Goal: Transaction & Acquisition: Purchase product/service

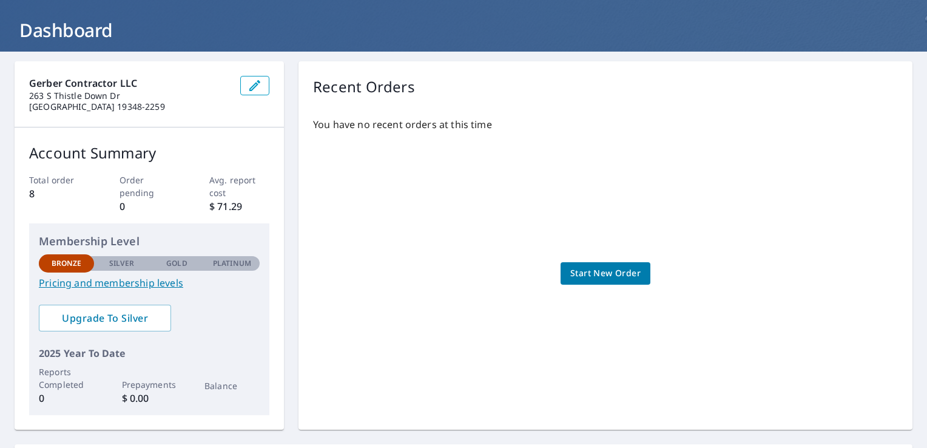
scroll to position [58, 0]
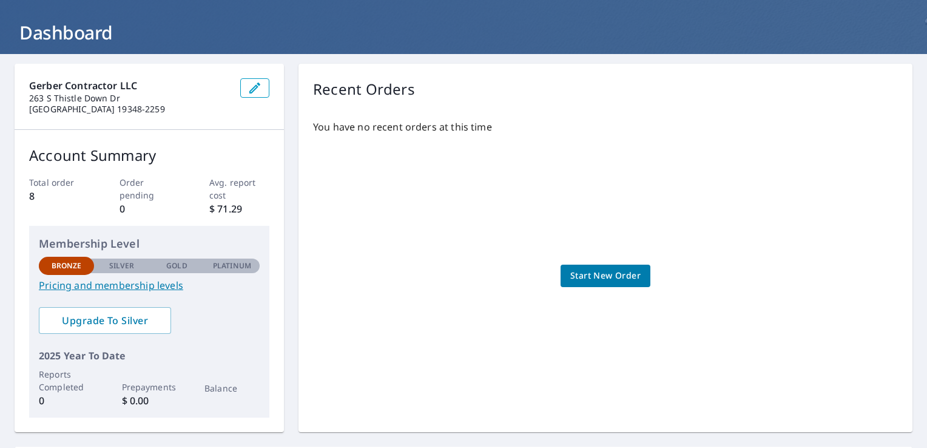
click at [606, 277] on span "Start New Order" at bounding box center [605, 275] width 70 height 15
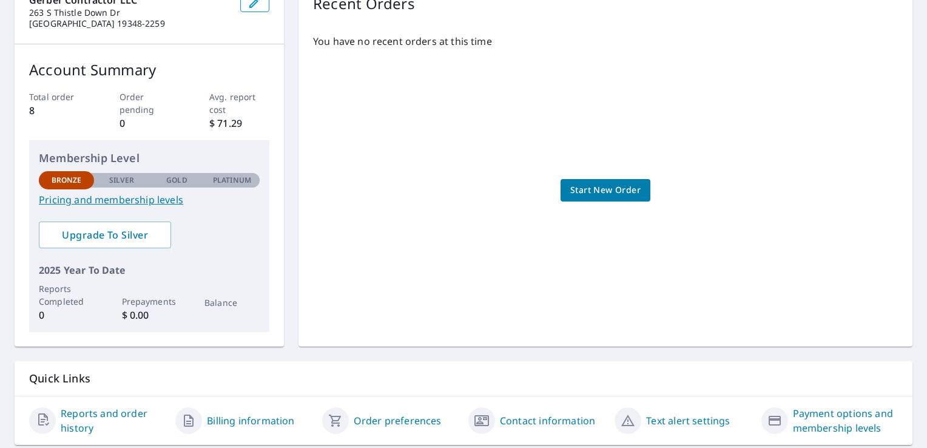
scroll to position [180, 0]
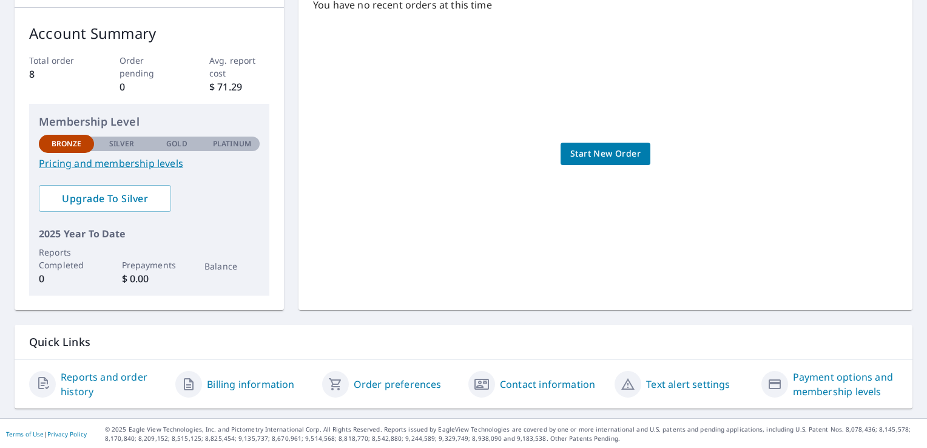
click at [601, 154] on span "Start New Order" at bounding box center [605, 153] width 70 height 15
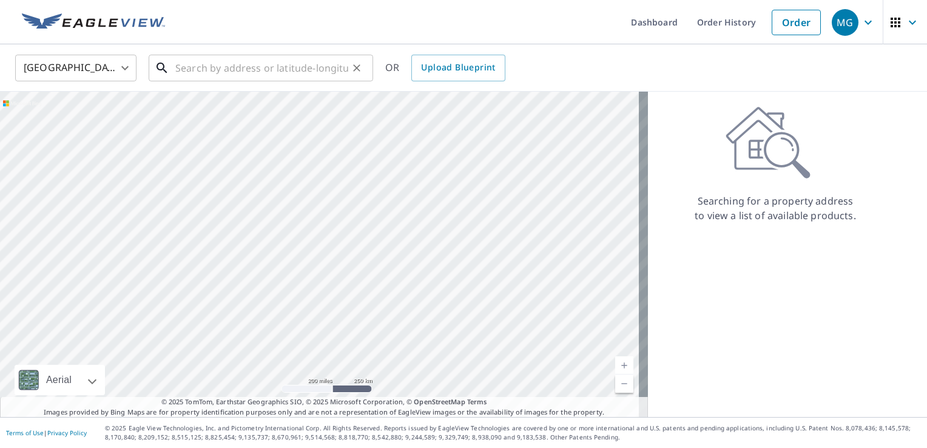
click at [192, 73] on input "text" at bounding box center [261, 68] width 173 height 34
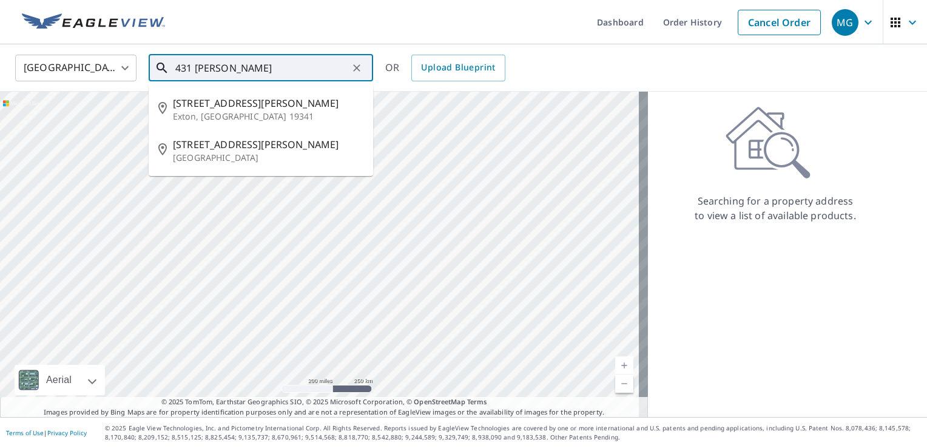
click at [189, 104] on span "[STREET_ADDRESS][PERSON_NAME]" at bounding box center [268, 103] width 191 height 15
type input "[STREET_ADDRESS][PERSON_NAME][PERSON_NAME]"
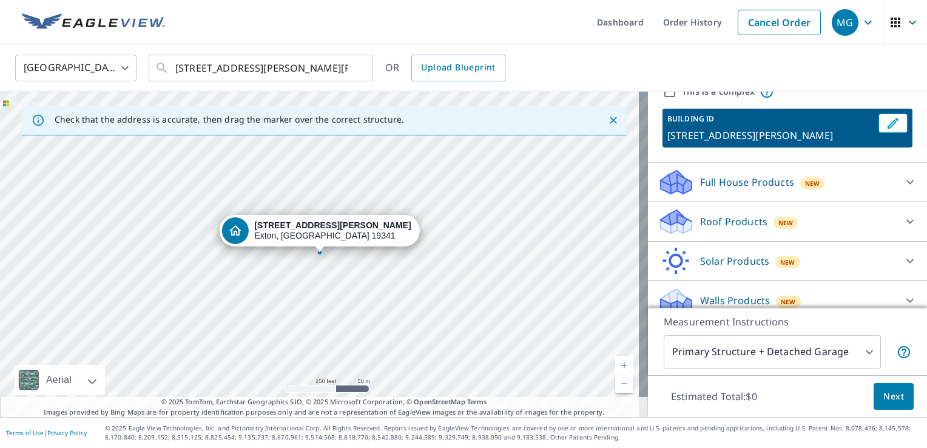
scroll to position [66, 0]
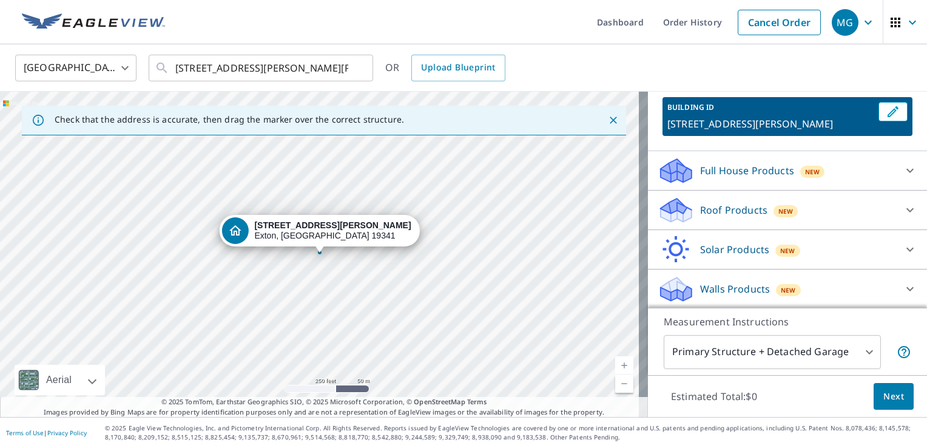
click at [859, 359] on body "MG MG Dashboard Order History Cancel Order MG [GEOGRAPHIC_DATA] [GEOGRAPHIC_DAT…" at bounding box center [463, 224] width 927 height 448
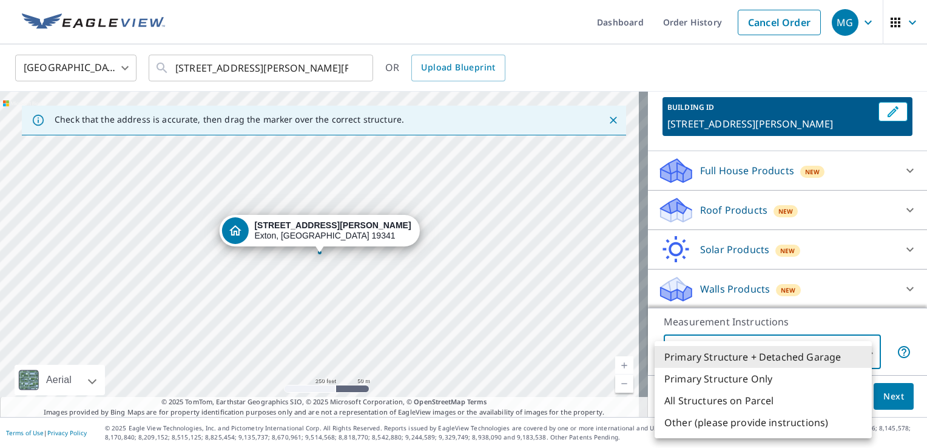
click at [827, 361] on li "Primary Structure + Detached Garage" at bounding box center [763, 357] width 217 height 22
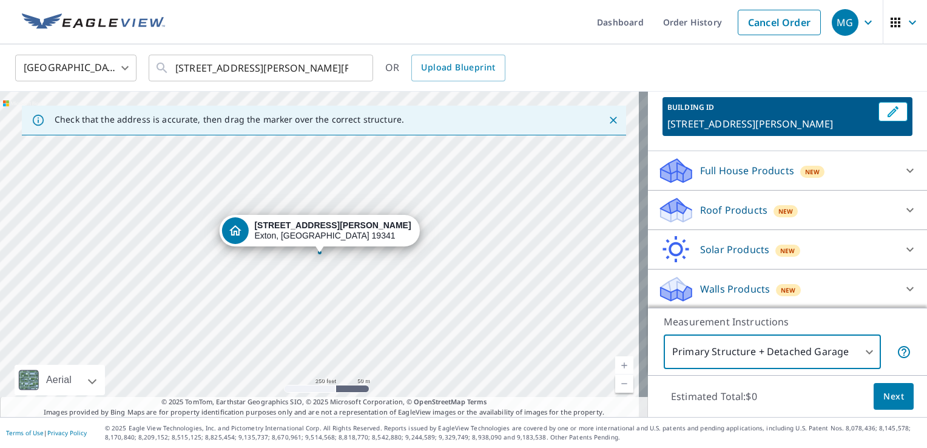
click at [884, 407] on button "Next" at bounding box center [894, 396] width 40 height 27
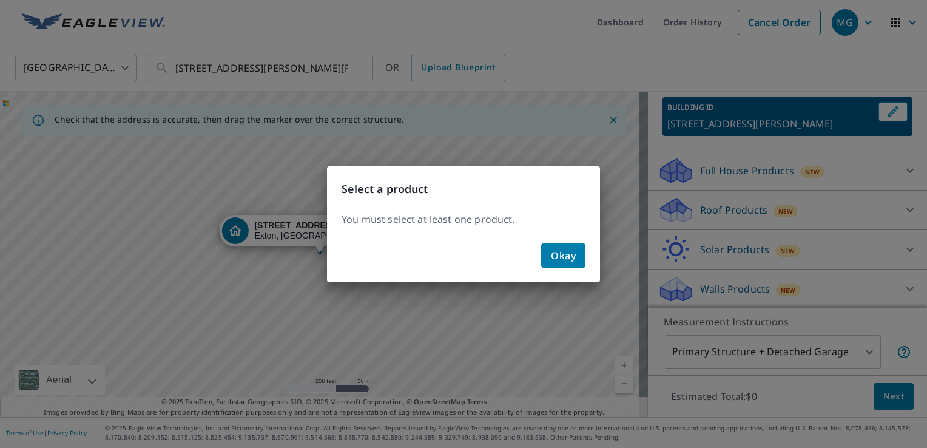
click at [572, 251] on span "Okay" at bounding box center [563, 255] width 25 height 17
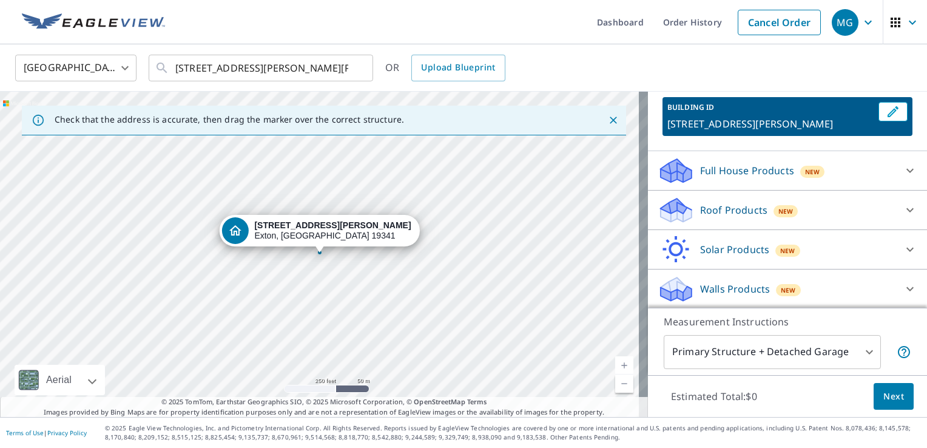
click at [779, 211] on span "New" at bounding box center [786, 211] width 15 height 10
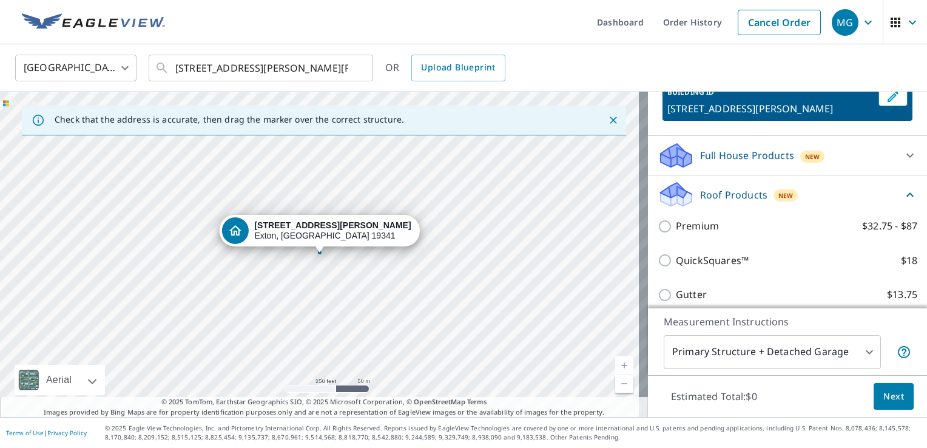
scroll to position [87, 0]
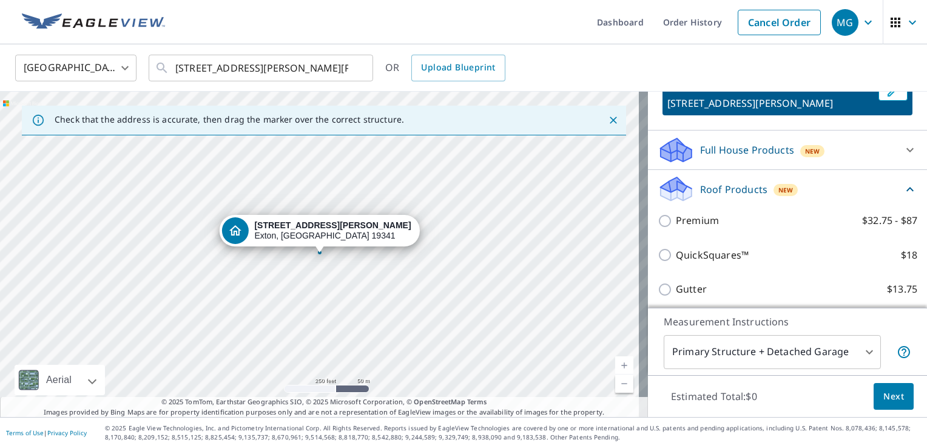
click at [665, 226] on input "Premium $32.75 - $87" at bounding box center [667, 221] width 18 height 15
checkbox input "true"
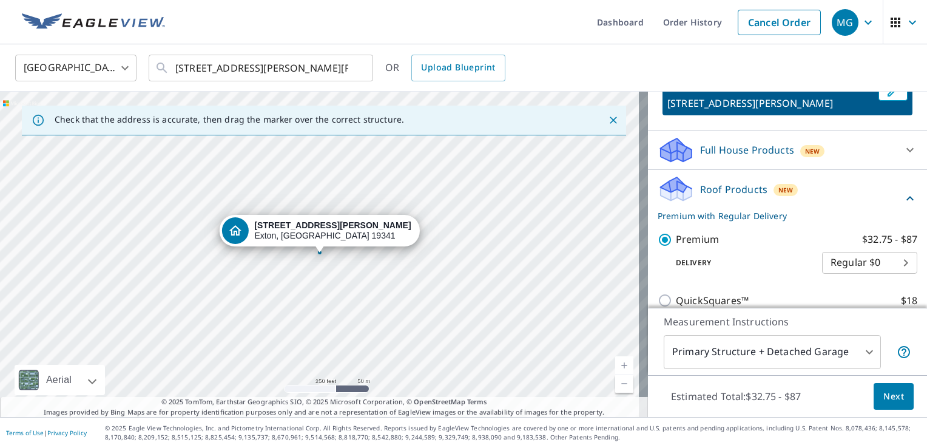
click at [888, 402] on span "Next" at bounding box center [894, 396] width 21 height 15
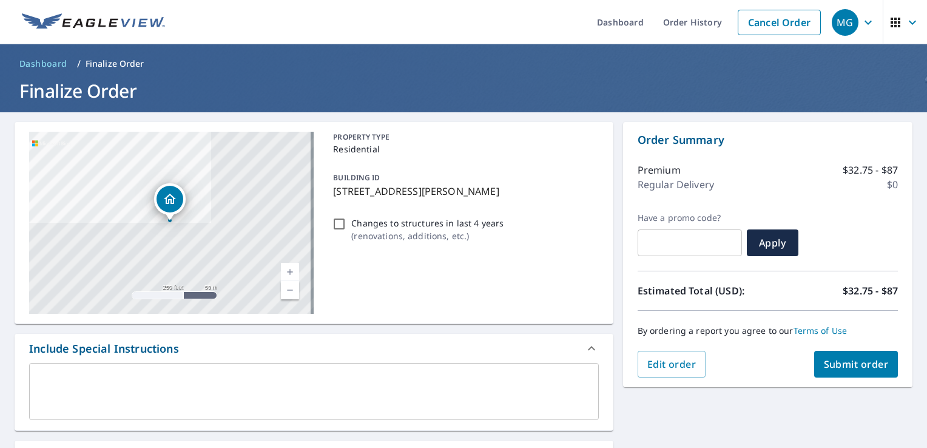
click at [851, 368] on span "Submit order" at bounding box center [856, 363] width 65 height 13
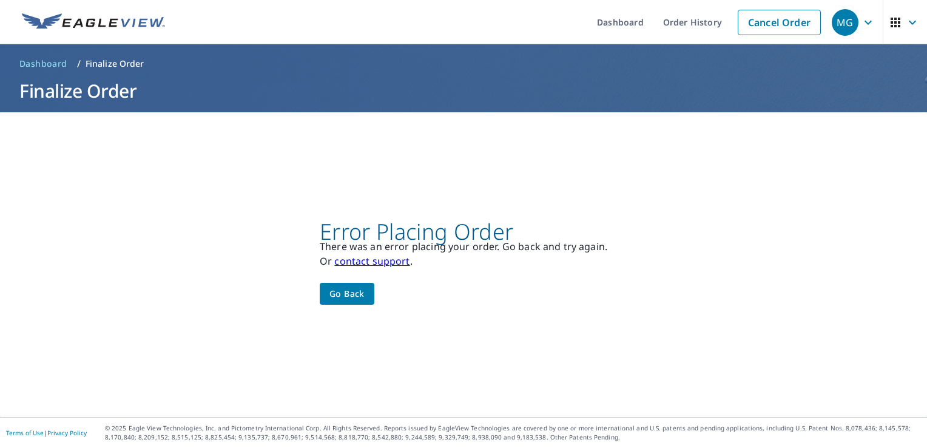
click at [342, 296] on span "Go back" at bounding box center [347, 293] width 35 height 15
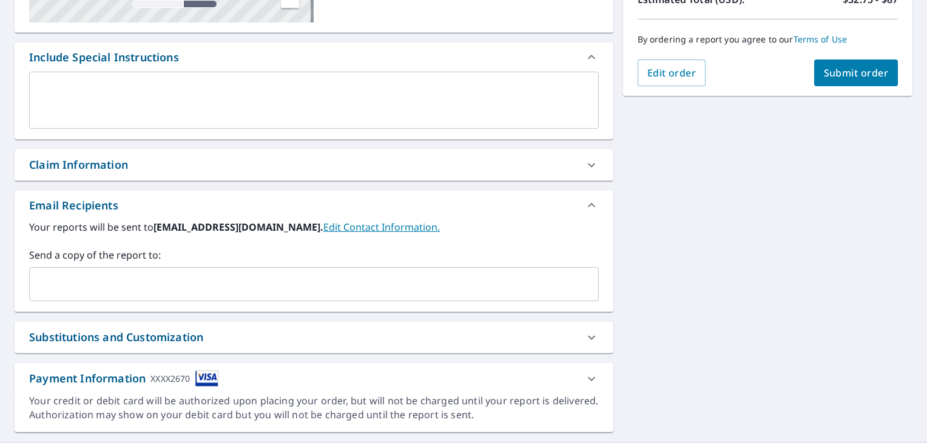
scroll to position [315, 0]
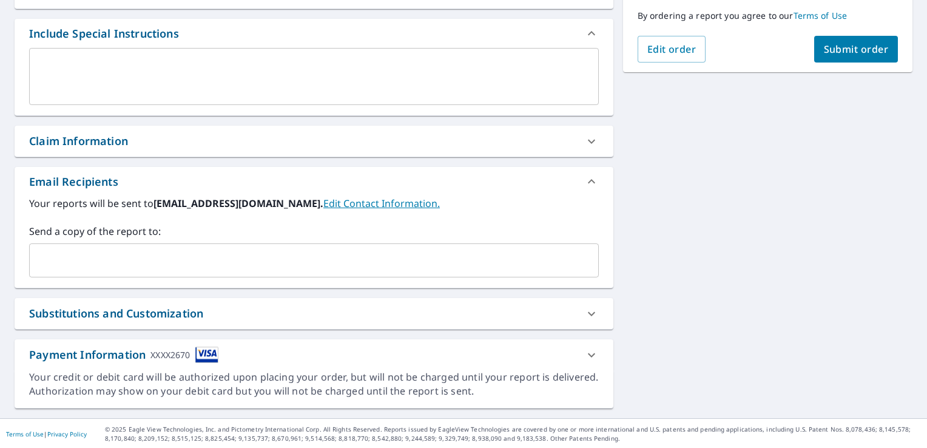
click at [84, 364] on div "Payment Information XXXX2670" at bounding box center [314, 354] width 599 height 31
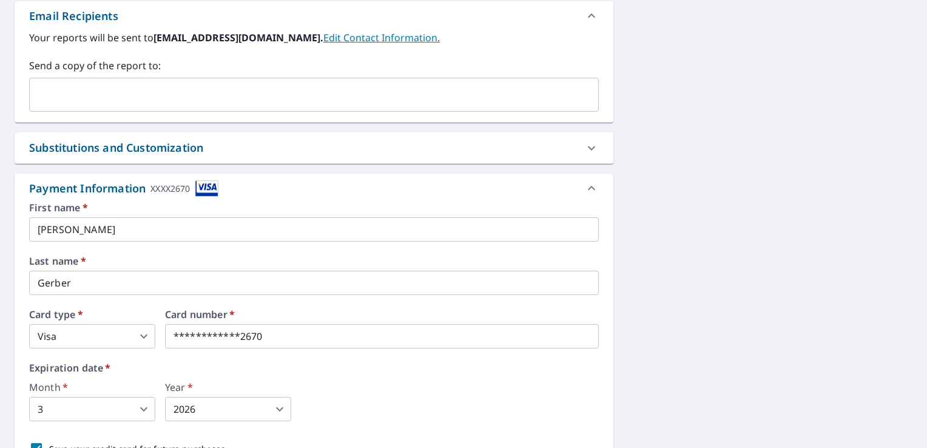
scroll to position [481, 0]
click at [148, 403] on body "MG MG Dashboard Order History Cancel Order MG Dashboard / Finalize Order Finali…" at bounding box center [463, 224] width 927 height 448
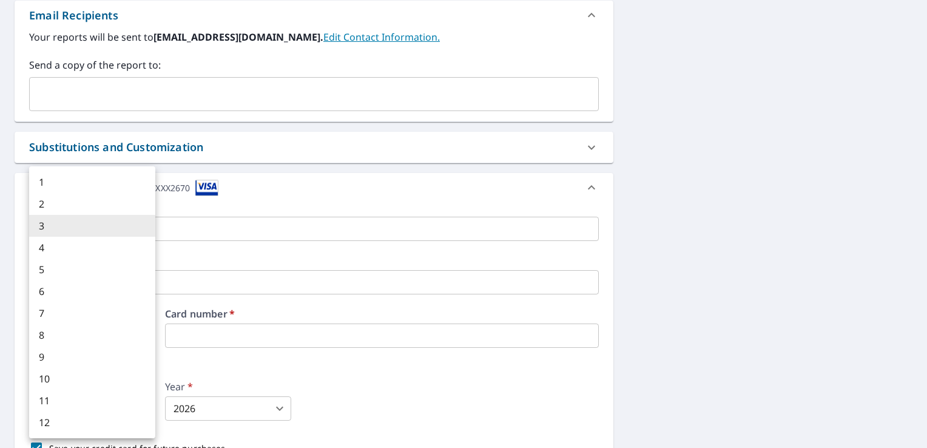
click at [43, 248] on li "4" at bounding box center [92, 248] width 126 height 22
type input "4"
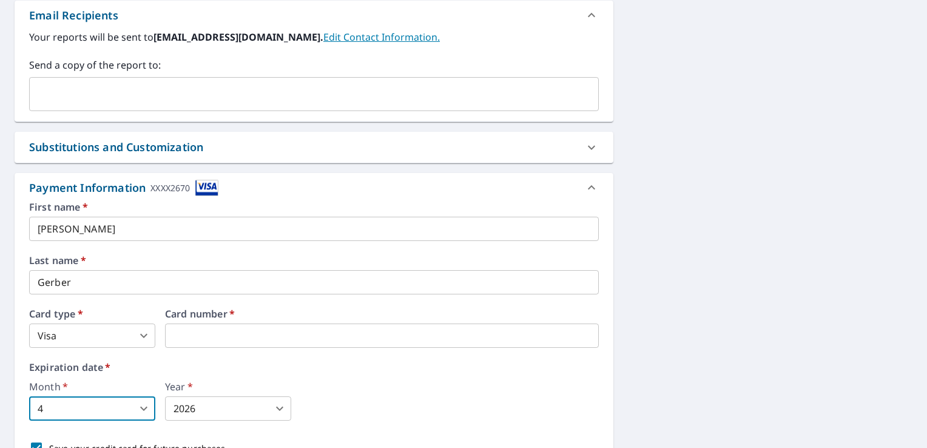
click at [285, 411] on body "MG MG Dashboard Order History Cancel Order MG Dashboard / Finalize Order Finali…" at bounding box center [463, 224] width 927 height 448
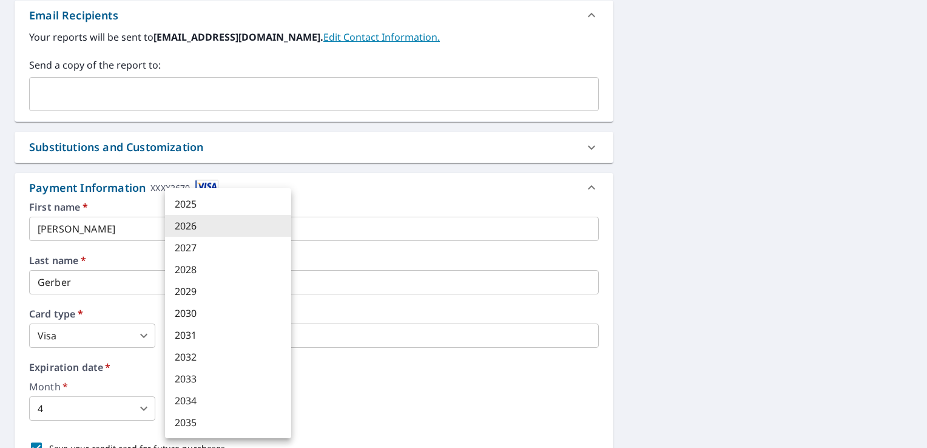
click at [204, 250] on li "2027" at bounding box center [228, 248] width 126 height 22
type input "2027"
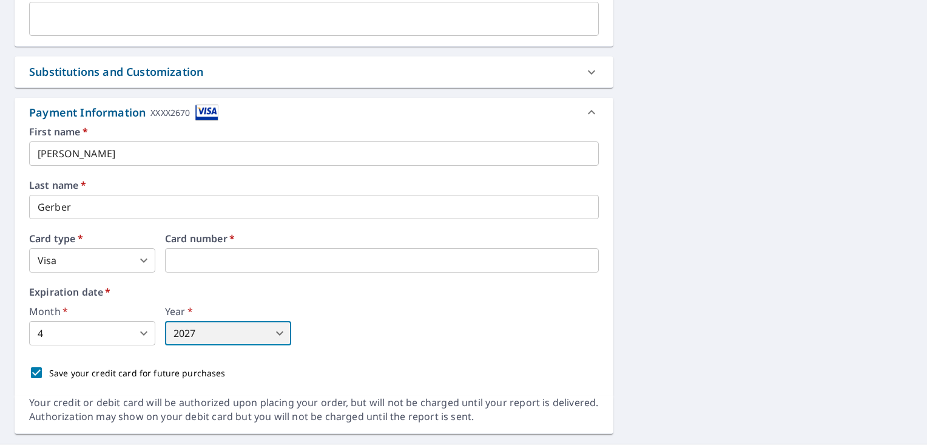
scroll to position [582, 0]
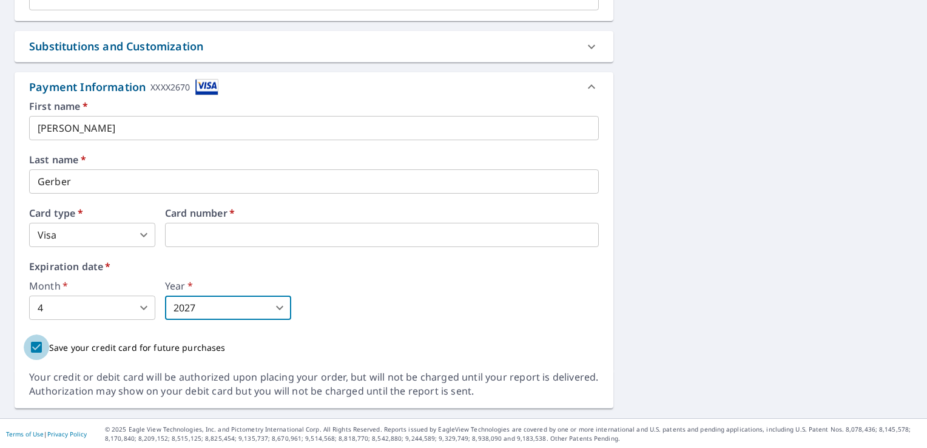
click at [36, 348] on input "Save your credit card for future purchases" at bounding box center [36, 346] width 25 height 25
click at [30, 351] on input "Save your credit card for future purchases" at bounding box center [36, 346] width 25 height 25
checkbox input "true"
click at [194, 87] on div "Payment Information XXXX2670" at bounding box center [123, 87] width 189 height 16
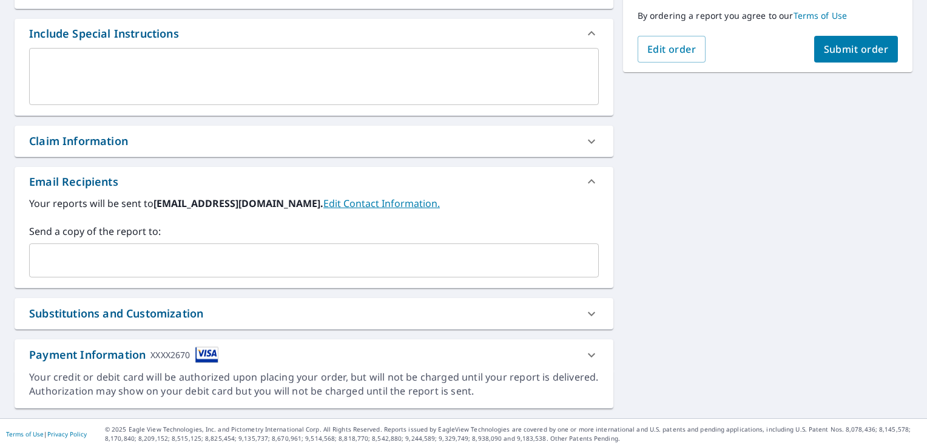
scroll to position [315, 0]
click at [182, 359] on div "XXXX2670" at bounding box center [170, 355] width 39 height 16
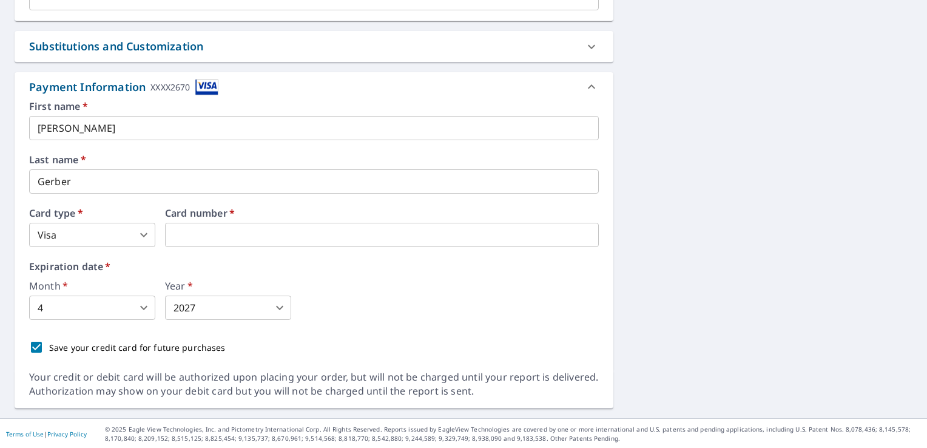
scroll to position [582, 0]
click at [196, 48] on div "Substitutions and Customization" at bounding box center [116, 46] width 174 height 16
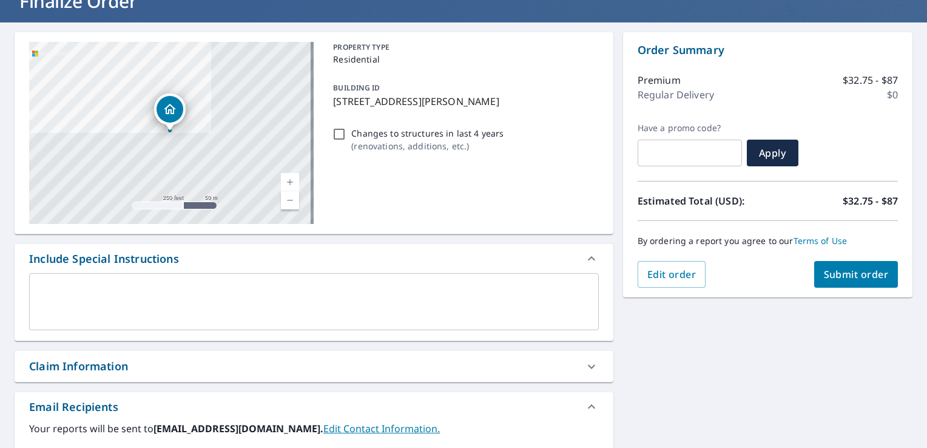
scroll to position [90, 0]
click at [848, 278] on span "Submit order" at bounding box center [856, 274] width 65 height 13
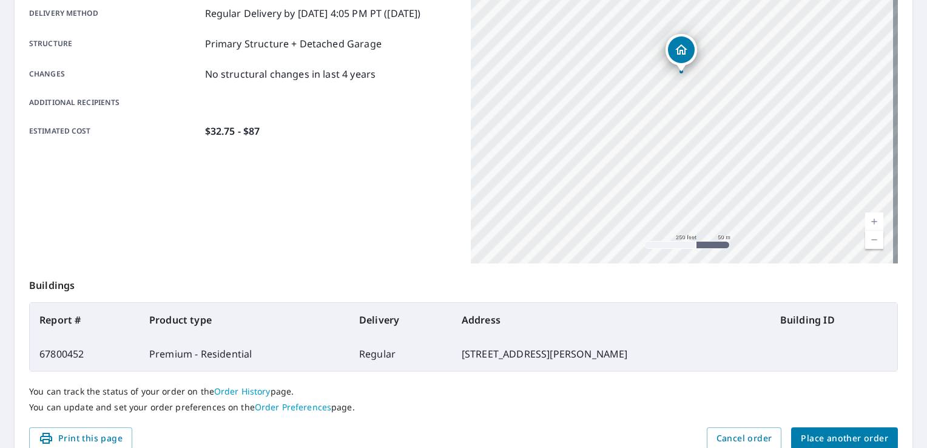
scroll to position [228, 0]
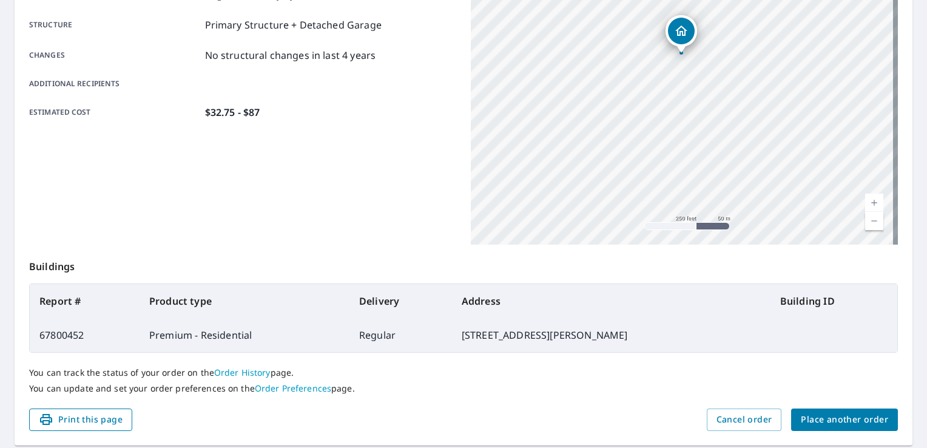
click at [70, 424] on span "Print this page" at bounding box center [81, 419] width 84 height 15
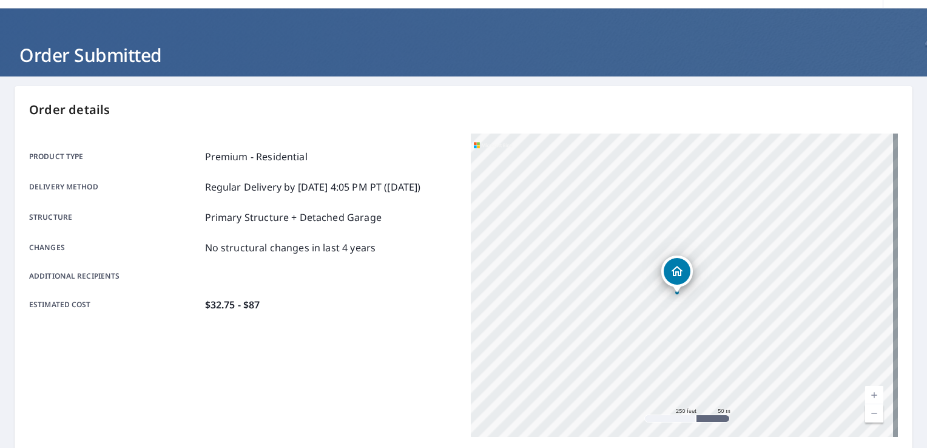
scroll to position [0, 0]
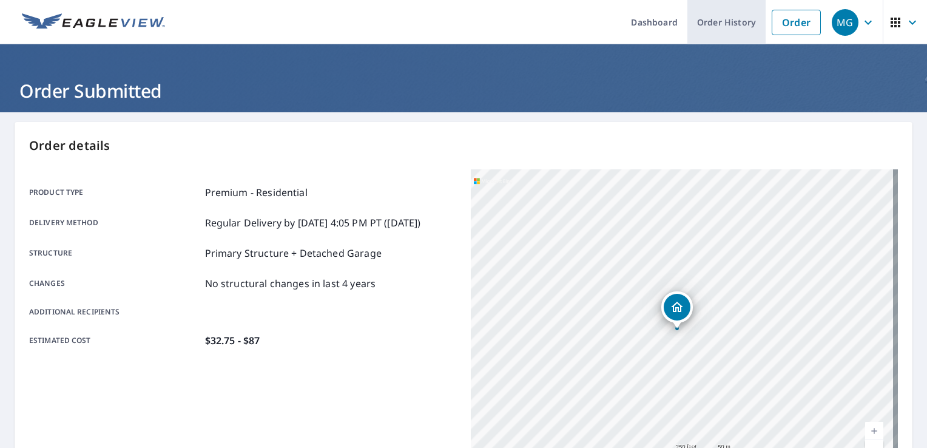
click at [726, 24] on link "Order History" at bounding box center [727, 22] width 78 height 44
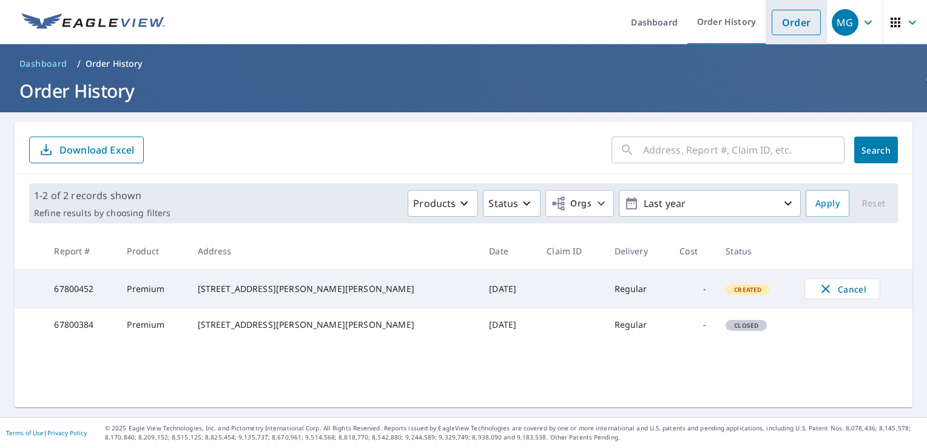
click at [789, 26] on link "Order" at bounding box center [796, 22] width 49 height 25
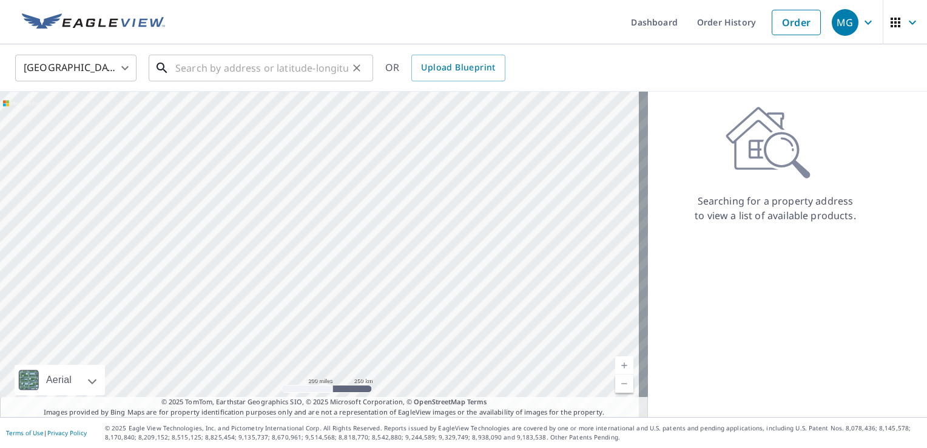
click at [176, 66] on input "text" at bounding box center [261, 68] width 173 height 34
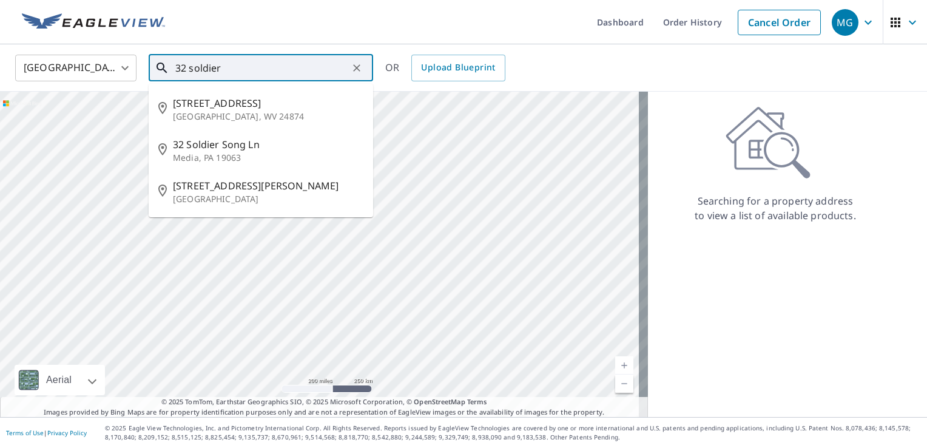
click at [197, 148] on span "32 Soldier Song Ln" at bounding box center [268, 144] width 191 height 15
type input "[STREET_ADDRESS]"
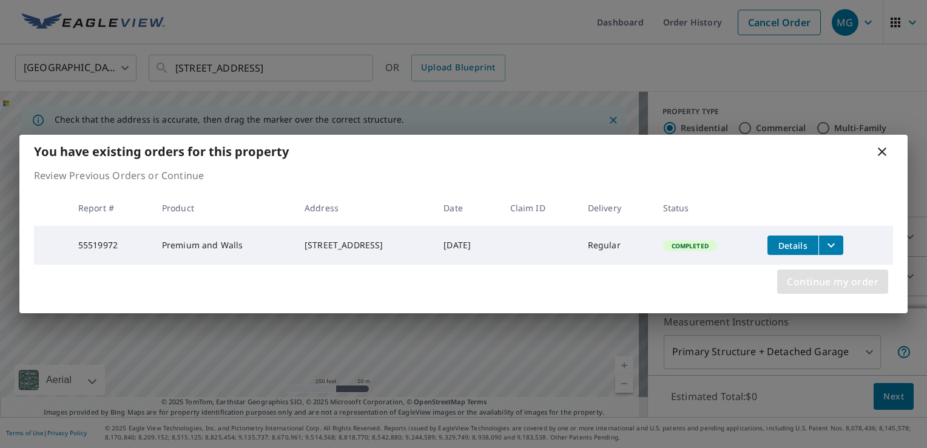
click at [833, 289] on span "Continue my order" at bounding box center [833, 281] width 92 height 17
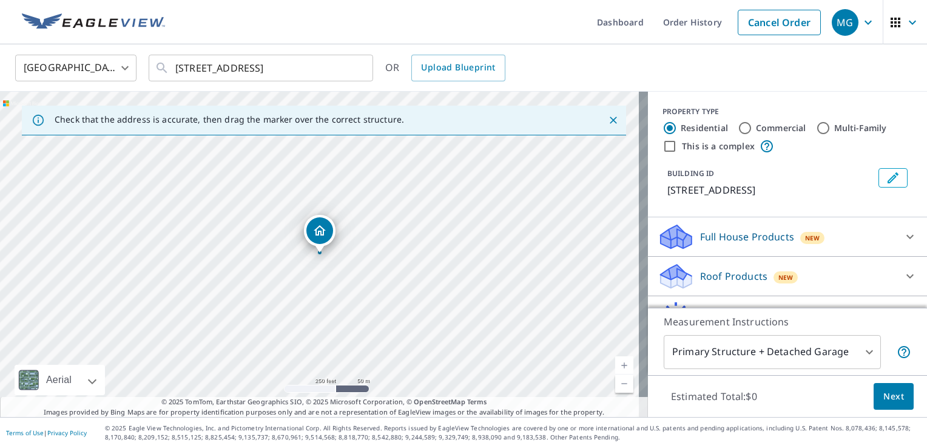
click at [779, 279] on span "New" at bounding box center [786, 277] width 15 height 10
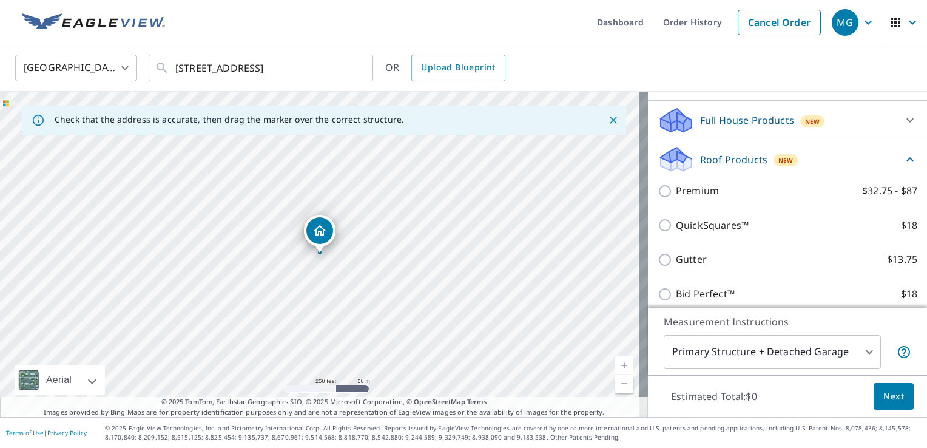
scroll to position [118, 0]
click at [805, 121] on span "New" at bounding box center [812, 120] width 15 height 10
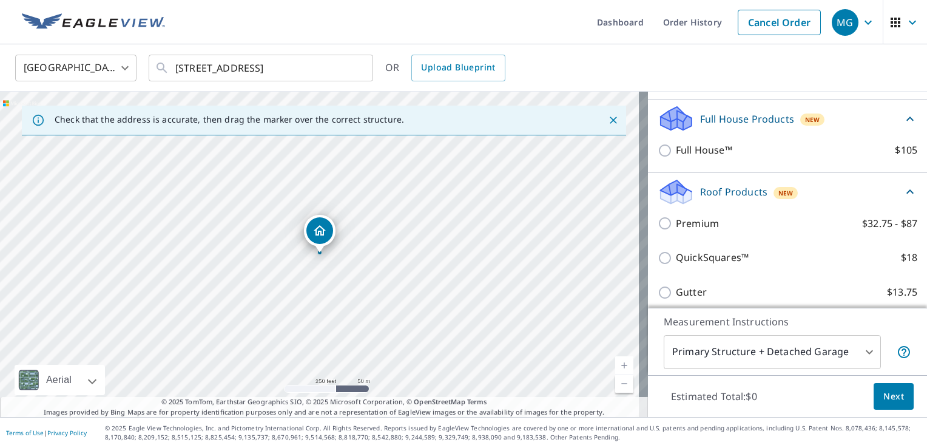
click at [867, 262] on label "QuickSquares™ $18" at bounding box center [797, 257] width 242 height 15
click at [676, 262] on input "QuickSquares™ $18" at bounding box center [667, 258] width 18 height 15
checkbox input "true"
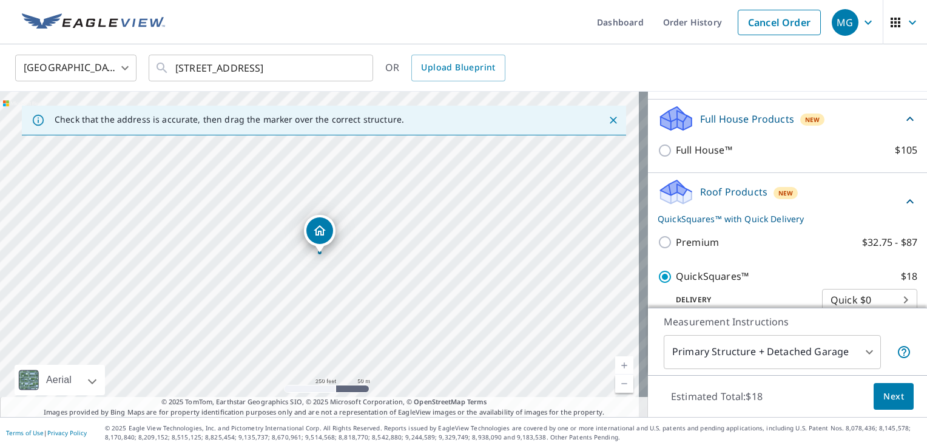
click at [860, 361] on body "MG MG Dashboard Order History Cancel Order MG [GEOGRAPHIC_DATA] [GEOGRAPHIC_DAT…" at bounding box center [463, 224] width 927 height 448
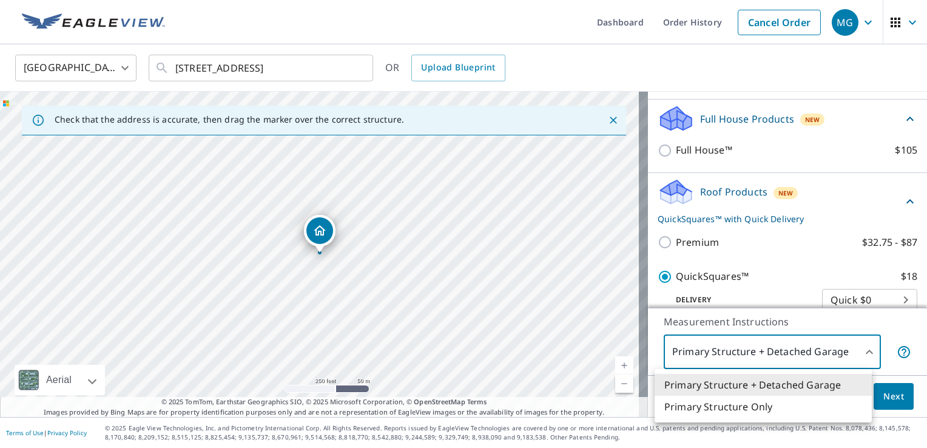
click at [757, 413] on li "Primary Structure Only" at bounding box center [763, 407] width 217 height 22
type input "2"
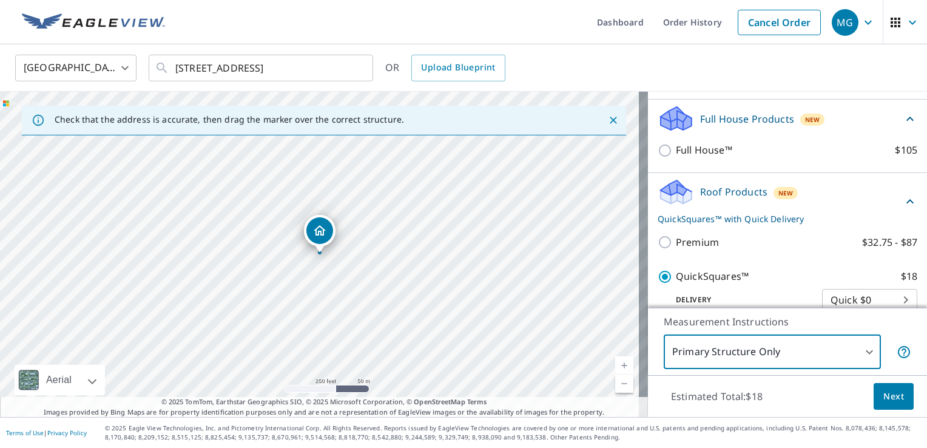
click at [878, 405] on button "Next" at bounding box center [894, 396] width 40 height 27
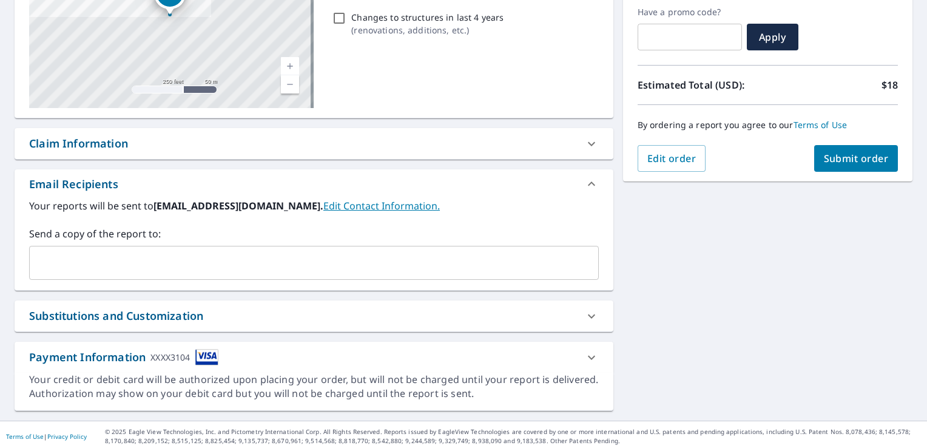
scroll to position [208, 0]
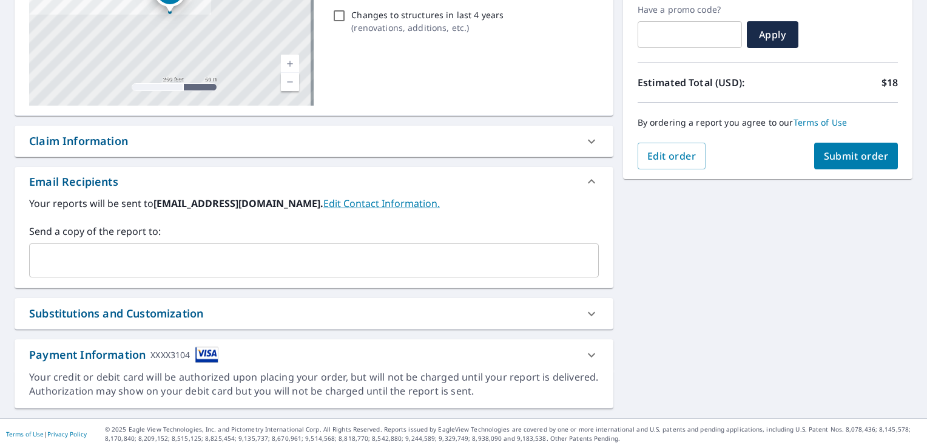
click at [845, 156] on span "Submit order" at bounding box center [856, 155] width 65 height 13
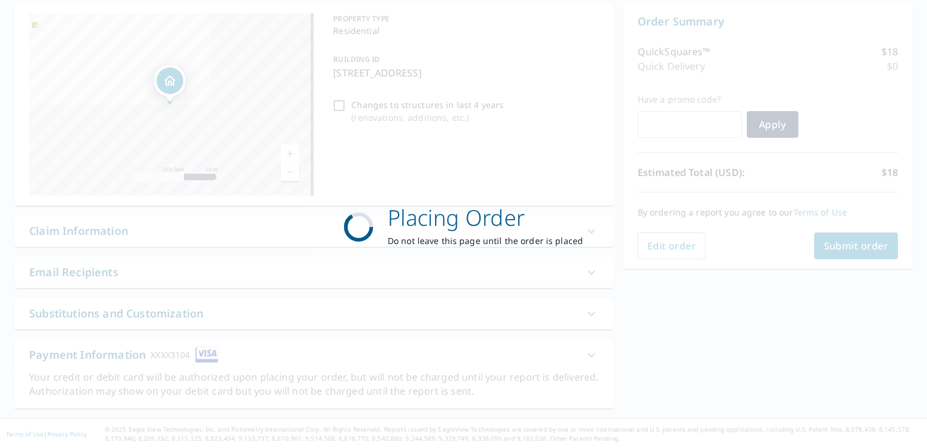
scroll to position [118, 0]
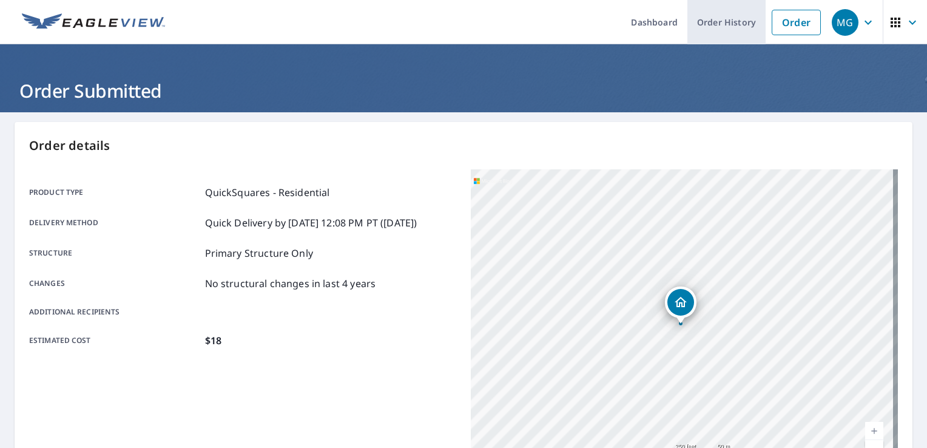
click at [723, 19] on link "Order History" at bounding box center [727, 22] width 78 height 44
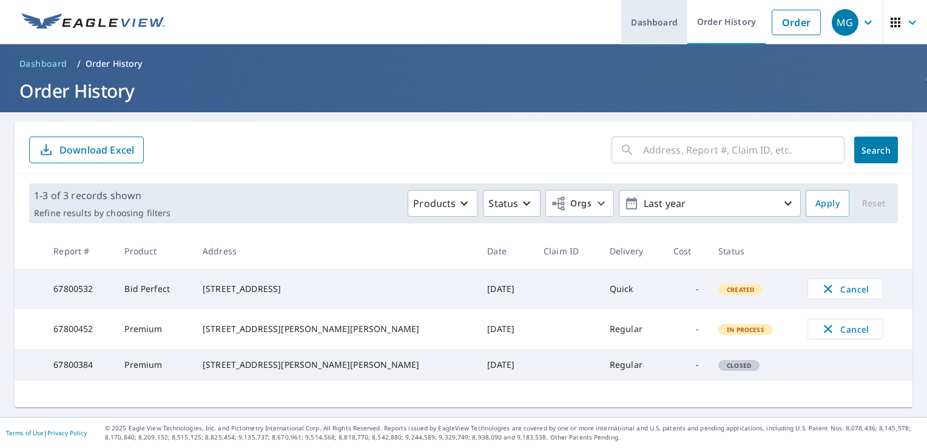
click at [648, 8] on link "Dashboard" at bounding box center [654, 22] width 66 height 44
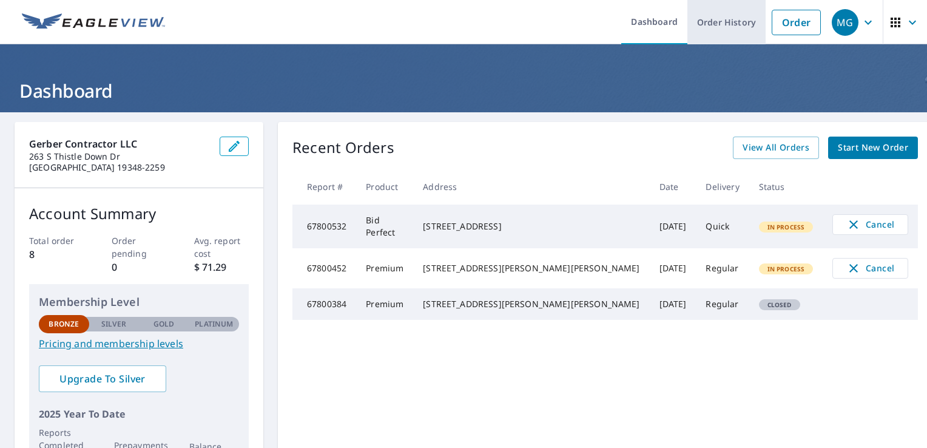
click at [726, 25] on link "Order History" at bounding box center [727, 22] width 78 height 44
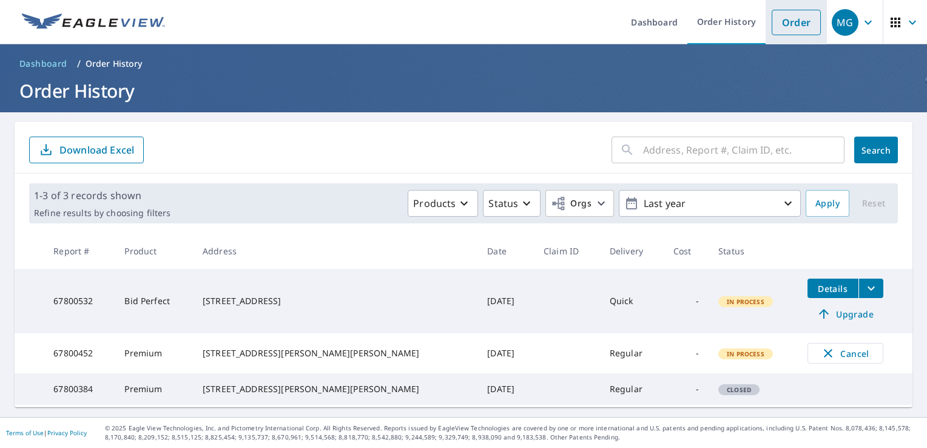
click at [787, 25] on link "Order" at bounding box center [796, 22] width 49 height 25
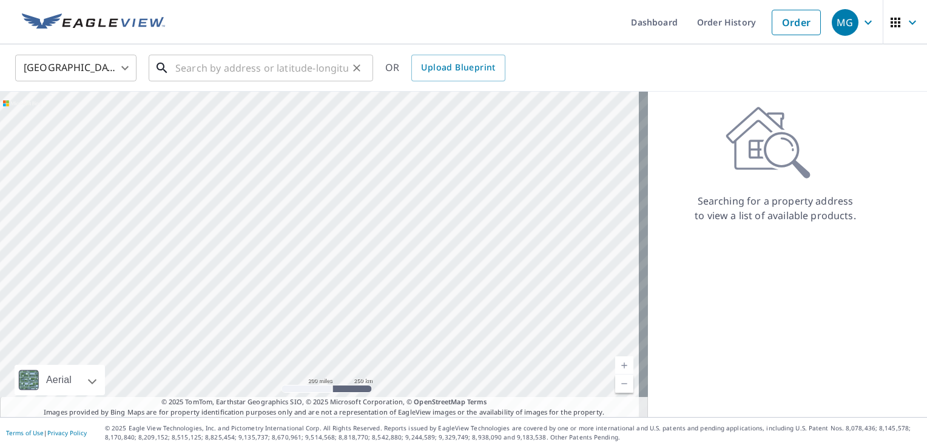
click at [206, 64] on input "text" at bounding box center [261, 68] width 173 height 34
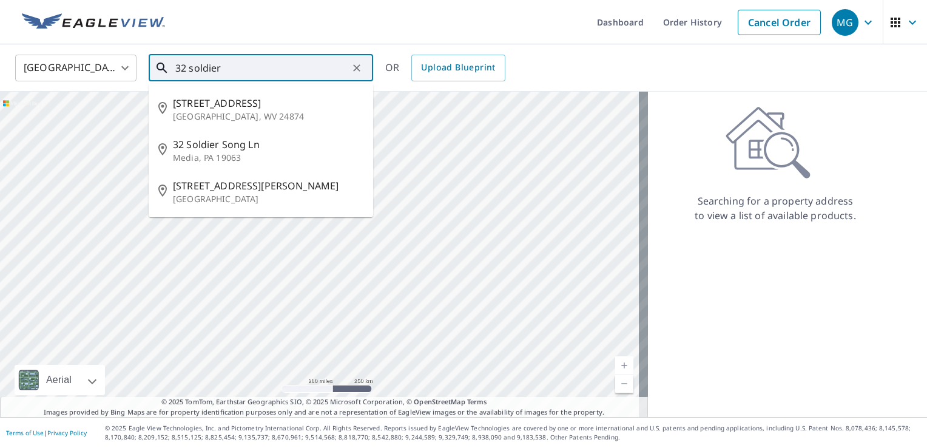
click at [195, 150] on span "32 Soldier Song Ln" at bounding box center [268, 144] width 191 height 15
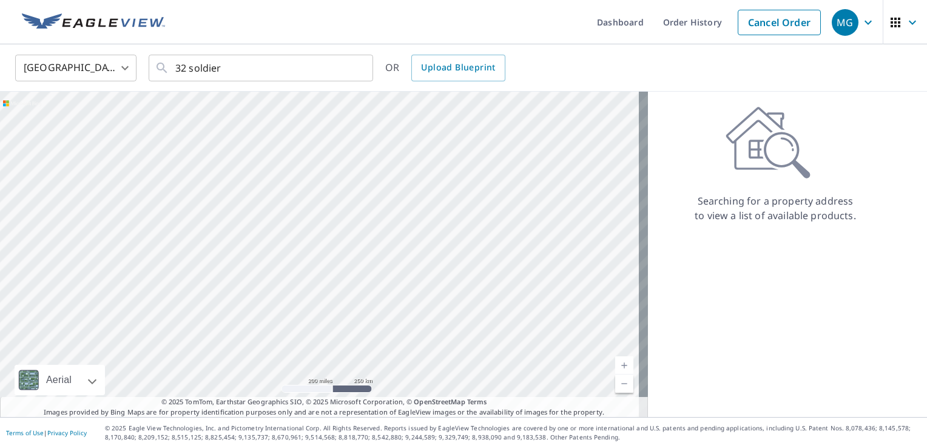
type input "[STREET_ADDRESS]"
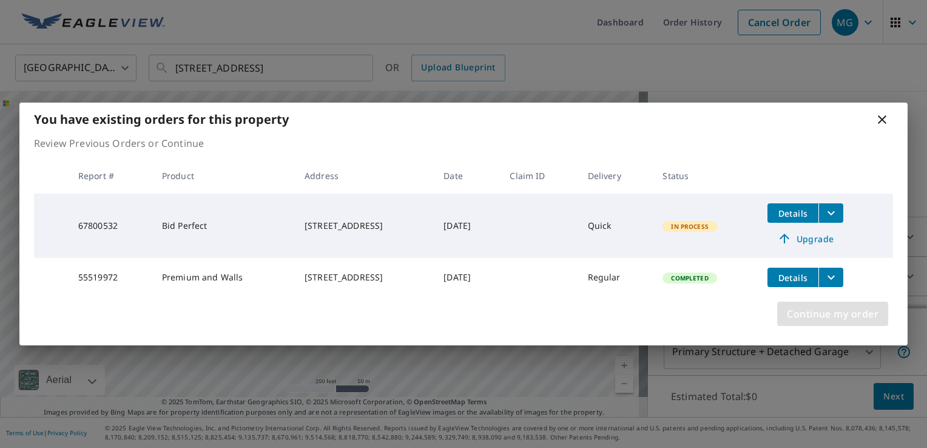
click at [853, 322] on span "Continue my order" at bounding box center [833, 313] width 92 height 17
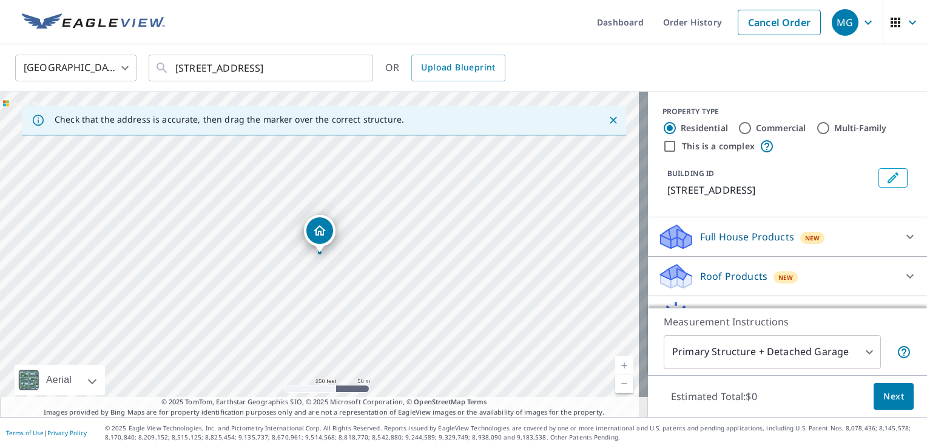
click at [755, 240] on p "Full House Products" at bounding box center [747, 236] width 94 height 15
click at [884, 401] on span "Next" at bounding box center [894, 396] width 21 height 15
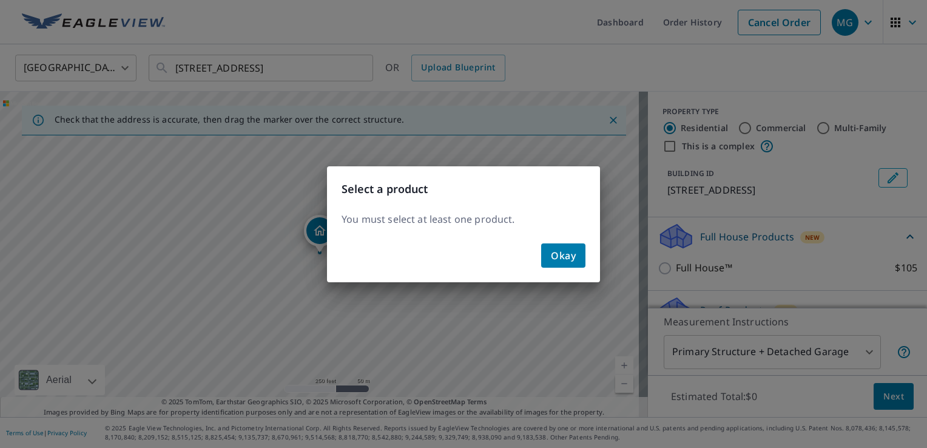
click at [577, 252] on button "Okay" at bounding box center [563, 255] width 44 height 24
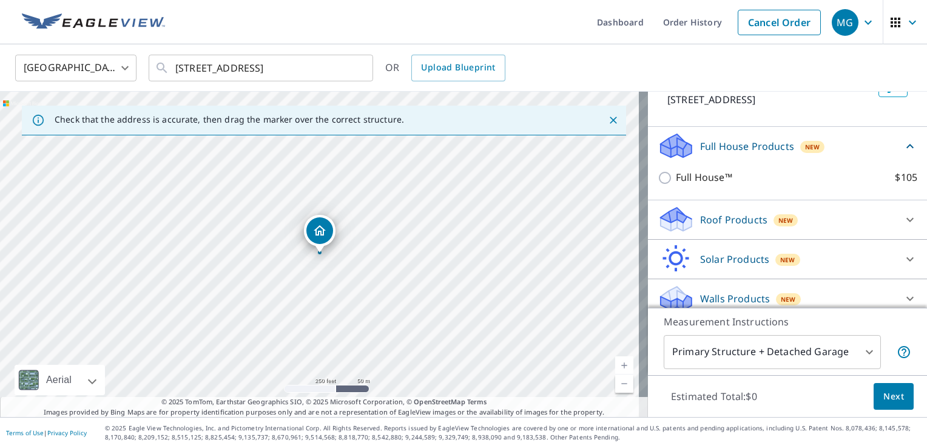
scroll to position [100, 0]
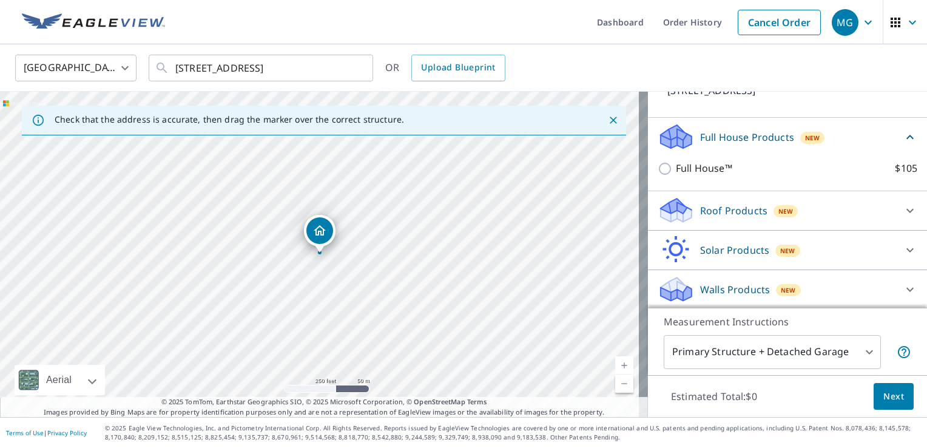
click at [658, 169] on input "Full House™ $105" at bounding box center [667, 168] width 18 height 15
checkbox input "true"
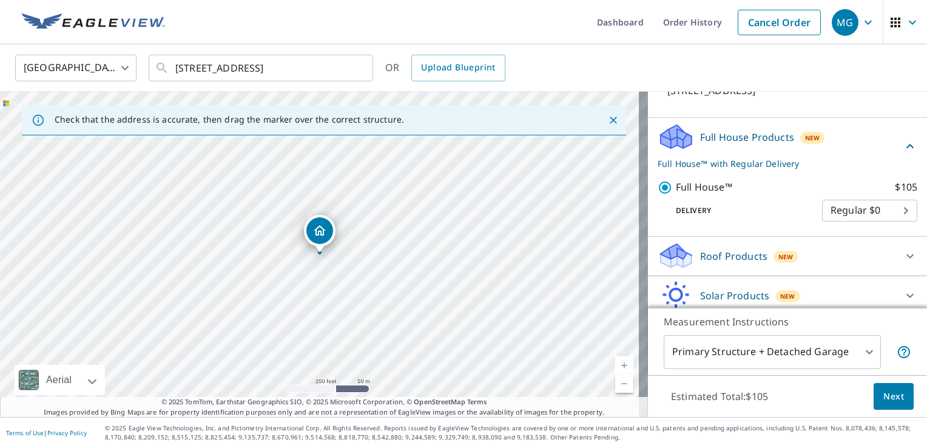
click at [884, 404] on button "Next" at bounding box center [894, 396] width 40 height 27
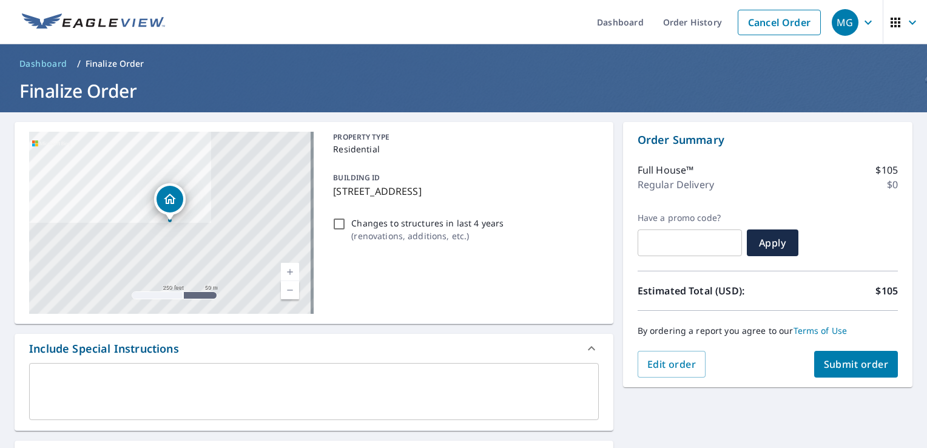
click at [845, 372] on button "Submit order" at bounding box center [856, 364] width 84 height 27
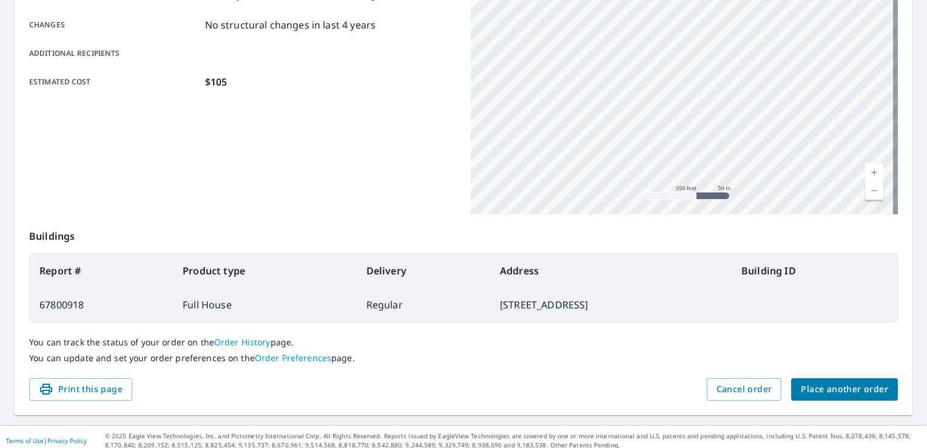
scroll to position [260, 0]
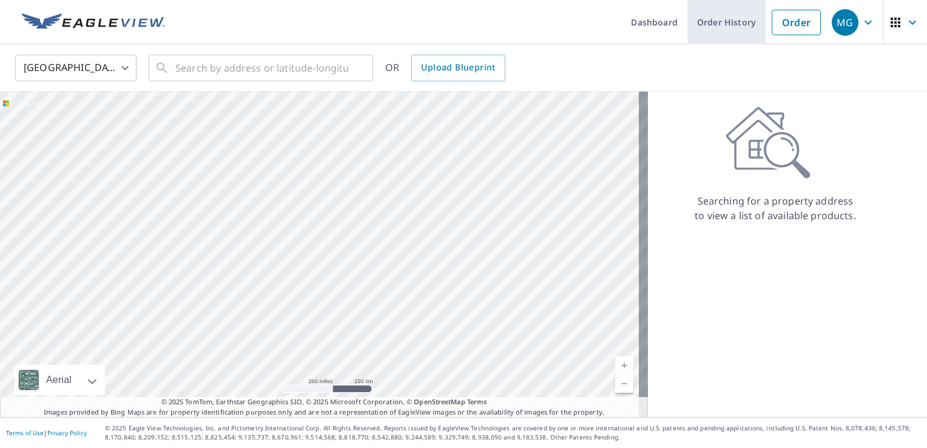
click at [714, 19] on link "Order History" at bounding box center [727, 22] width 78 height 44
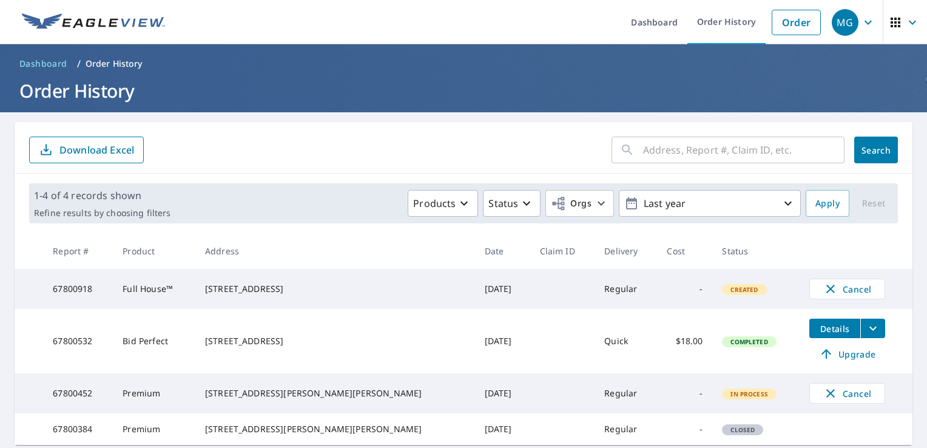
click at [817, 331] on span "Details" at bounding box center [835, 329] width 36 height 12
click at [720, 22] on link "Order History" at bounding box center [727, 22] width 78 height 44
click at [649, 20] on link "Dashboard" at bounding box center [654, 22] width 66 height 44
